Goal: Task Accomplishment & Management: Manage account settings

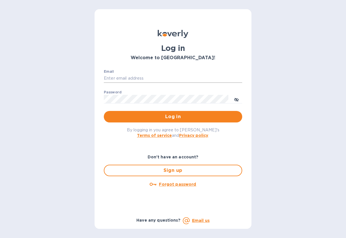
click at [113, 79] on input "Email" at bounding box center [173, 78] width 138 height 9
type input "[PERSON_NAME][EMAIL_ADDRESS][DOMAIN_NAME]"
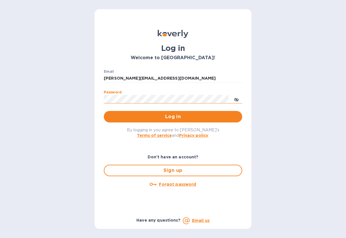
click at [237, 99] on icon "toggle password visibility" at bounding box center [236, 99] width 5 height 3
click at [170, 119] on span "Log in" at bounding box center [172, 116] width 129 height 7
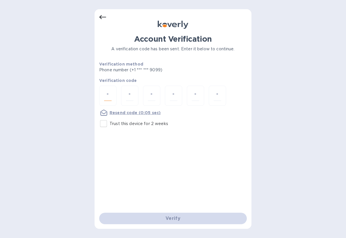
click at [107, 98] on input "number" at bounding box center [107, 96] width 7 height 11
type input "2"
type input "5"
type input "9"
type input "5"
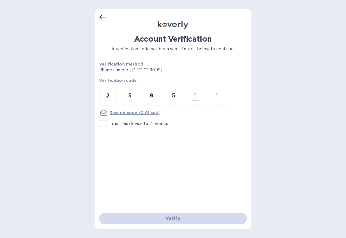
type input "1"
type input "8"
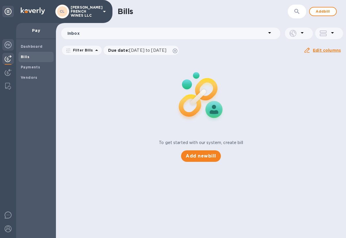
click at [8, 46] on img at bounding box center [8, 44] width 7 height 7
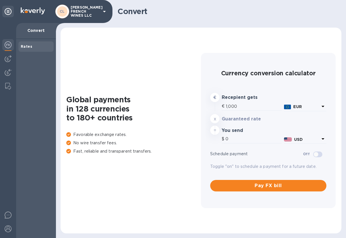
type input "1,169.57"
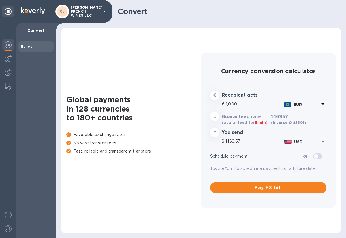
click at [28, 48] on b "Rates" at bounding box center [27, 46] width 12 height 4
click at [8, 58] on img at bounding box center [8, 58] width 7 height 7
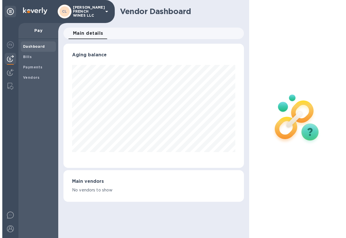
scroll to position [124, 180]
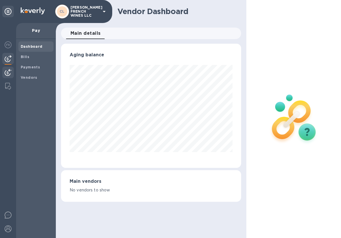
click at [6, 73] on img at bounding box center [8, 72] width 7 height 7
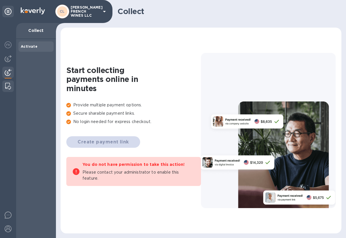
click at [8, 88] on img at bounding box center [8, 86] width 6 height 7
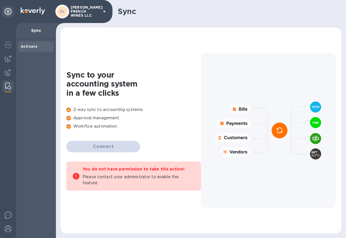
click at [103, 11] on icon at bounding box center [104, 11] width 7 height 7
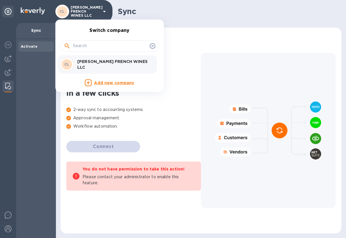
click at [87, 62] on p "[PERSON_NAME] FRENCH WINES LLC" at bounding box center [113, 65] width 73 height 12
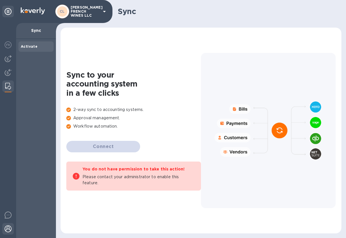
click at [8, 228] on img at bounding box center [8, 229] width 7 height 7
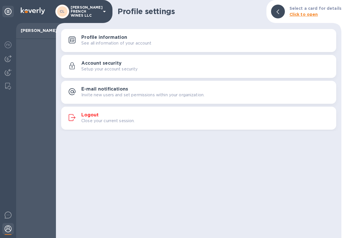
click at [108, 43] on p "See all information of your account" at bounding box center [116, 43] width 70 height 6
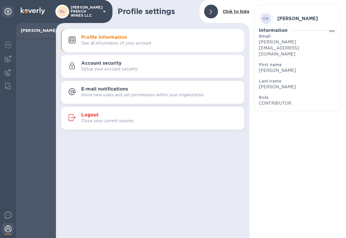
click at [107, 66] on p "Setup your account security" at bounding box center [109, 69] width 56 height 6
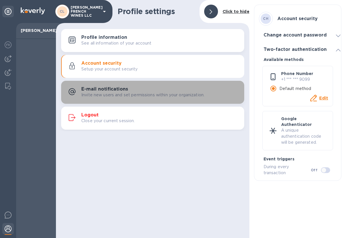
click at [104, 94] on p "Invite new users and set permissions within your organization." at bounding box center [142, 95] width 123 height 6
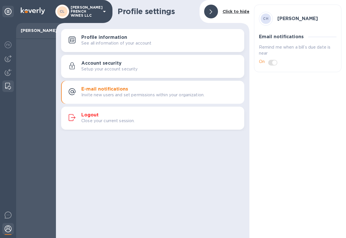
click at [9, 88] on img at bounding box center [8, 86] width 6 height 7
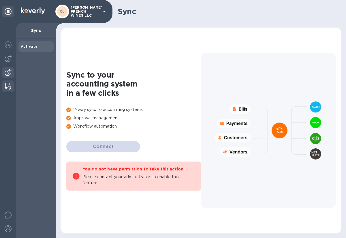
click at [10, 71] on img at bounding box center [8, 72] width 7 height 7
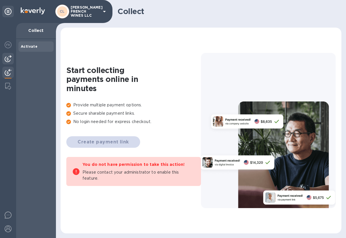
click at [7, 59] on img at bounding box center [8, 58] width 7 height 7
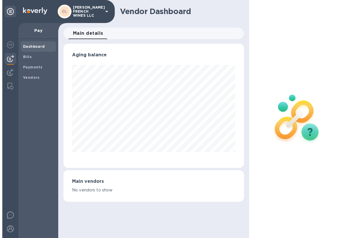
scroll to position [124, 180]
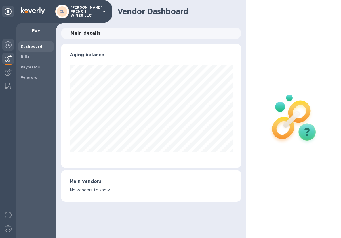
click at [8, 46] on img at bounding box center [8, 44] width 7 height 7
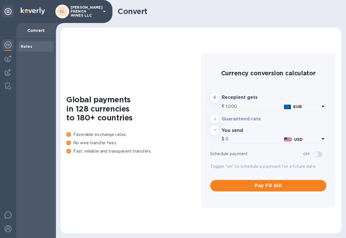
type input "1,169.37"
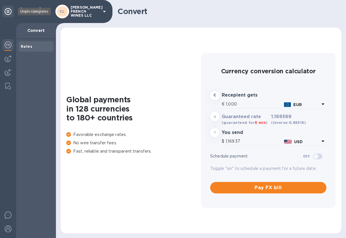
click at [7, 12] on icon at bounding box center [8, 11] width 7 height 7
